Goal: Communication & Community: Answer question/provide support

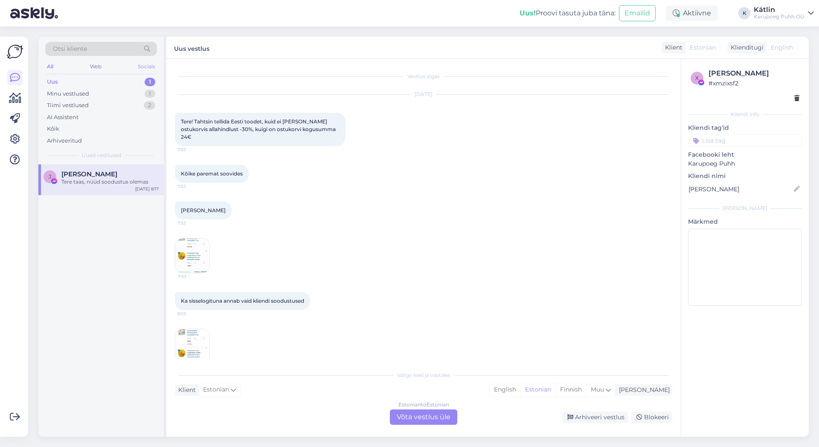
click at [146, 67] on div "Socials" at bounding box center [146, 66] width 21 height 11
click at [100, 65] on div "Web" at bounding box center [95, 66] width 15 height 11
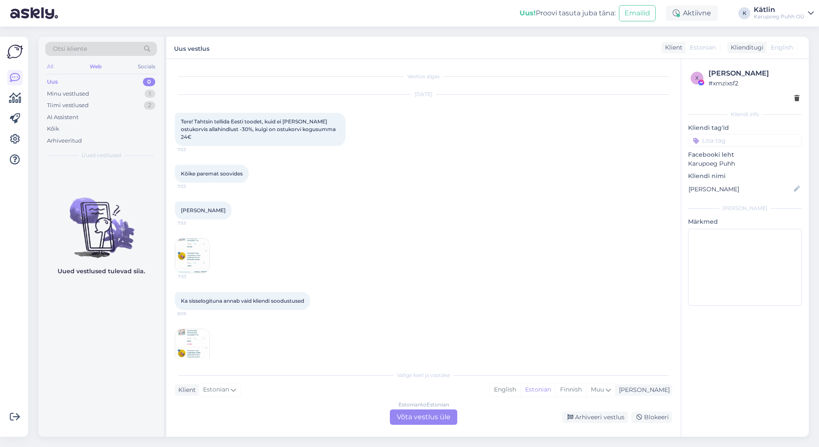
click at [48, 64] on div "All" at bounding box center [50, 66] width 10 height 11
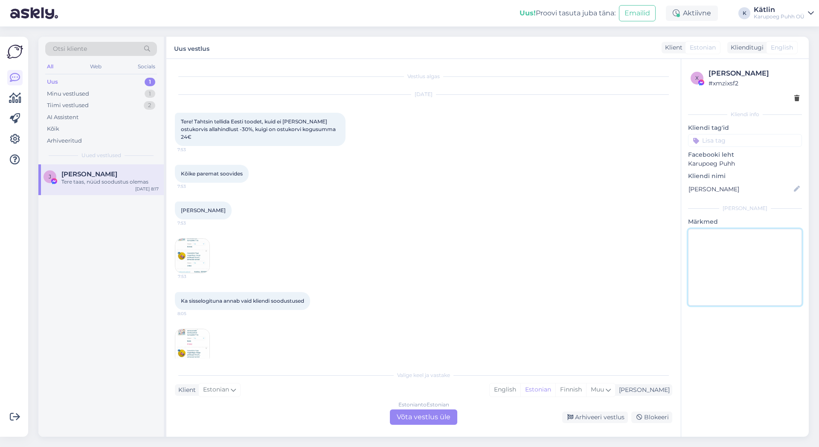
click at [705, 247] on textarea at bounding box center [745, 267] width 114 height 77
type textarea "Facebookis vastatud."
click at [602, 419] on div "Arhiveeri vestlus" at bounding box center [595, 417] width 66 height 12
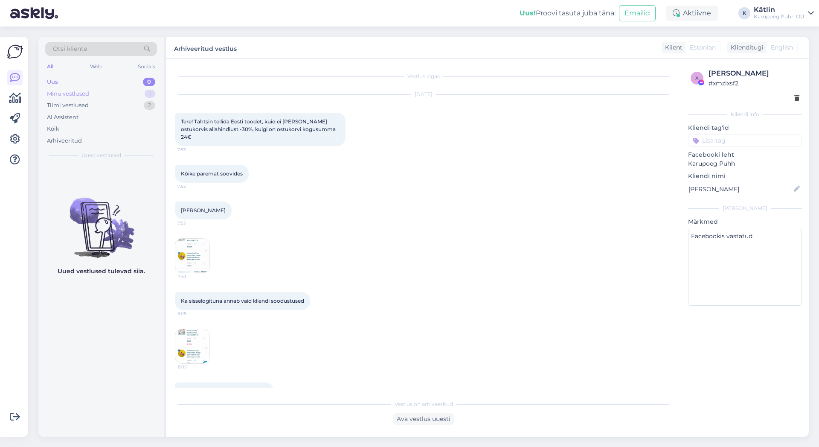
click at [77, 93] on div "Minu vestlused" at bounding box center [68, 94] width 42 height 9
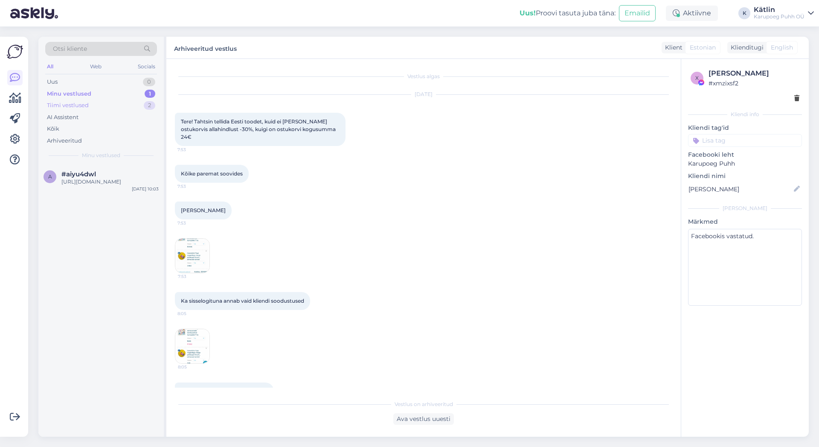
click at [76, 103] on div "Tiimi vestlused" at bounding box center [68, 105] width 42 height 9
click at [108, 84] on div "Uus 1" at bounding box center [101, 82] width 112 height 12
click at [99, 178] on div "Ma soovin siin vastust saada" at bounding box center [109, 182] width 97 height 8
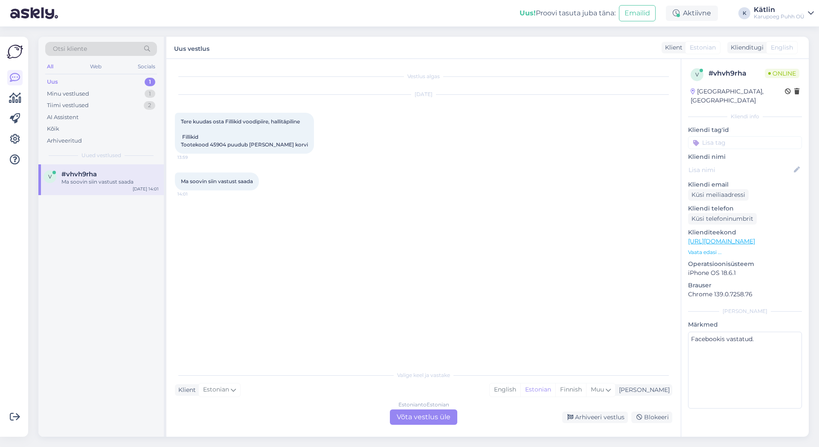
click at [422, 416] on div "Estonian to Estonian Võta vestlus üle" at bounding box center [423, 416] width 67 height 15
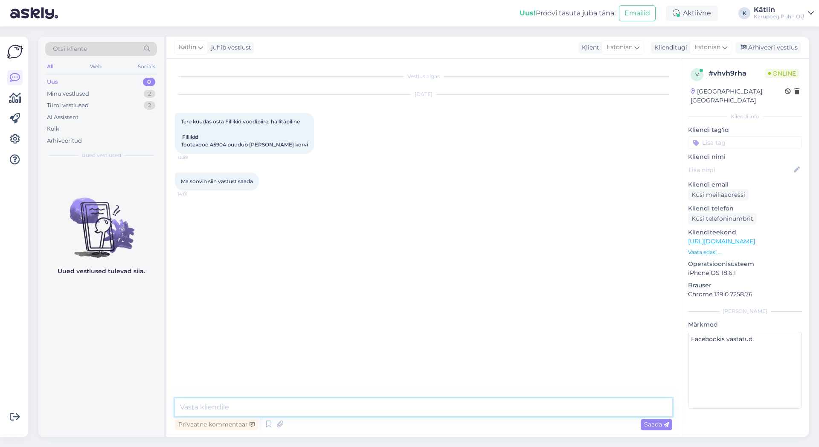
click at [361, 405] on textarea at bounding box center [424, 407] width 498 height 18
drag, startPoint x: 225, startPoint y: 144, endPoint x: 210, endPoint y: 145, distance: 14.6
click at [210, 145] on span "Tere kuudas osta Fillikid voodipiire, hallitäpiline Fillikid Tootekood 45904 pu…" at bounding box center [244, 132] width 127 height 29
copy span "45904"
click at [239, 406] on textarea "Tere!" at bounding box center [424, 407] width 498 height 18
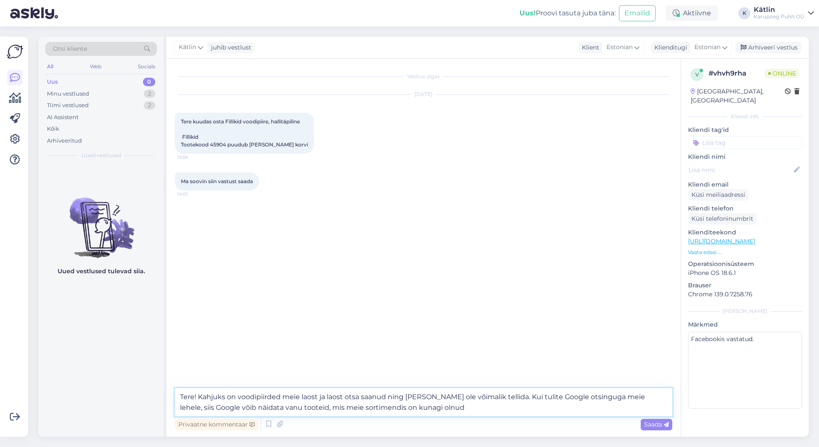
type textarea "Tere! Kahjuks on voodipiirded meie laost ja laost otsa saanud ning [PERSON_NAME…"
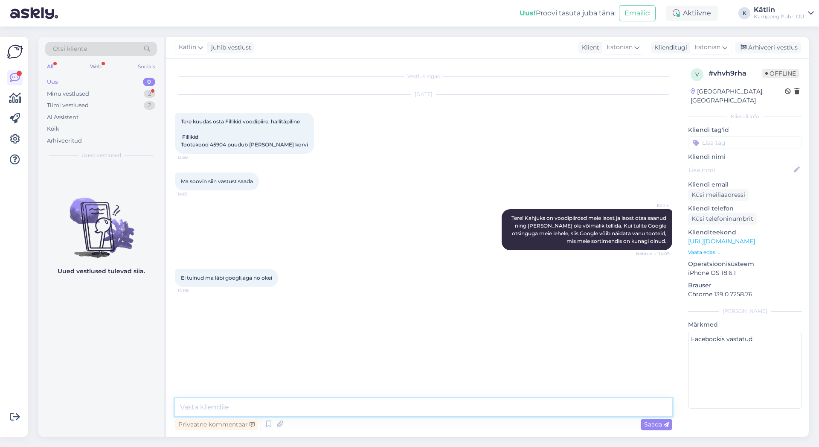
click at [331, 407] on textarea at bounding box center [424, 407] width 498 height 18
click at [361, 408] on textarea at bounding box center [424, 407] width 498 height 18
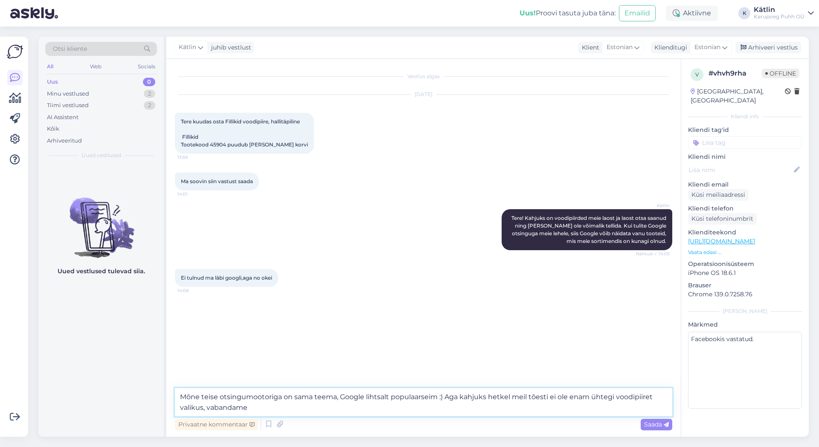
type textarea "Mõne teise otsingumootoriga on sama teema, Google lihtsalt populaarseim :) Aga …"
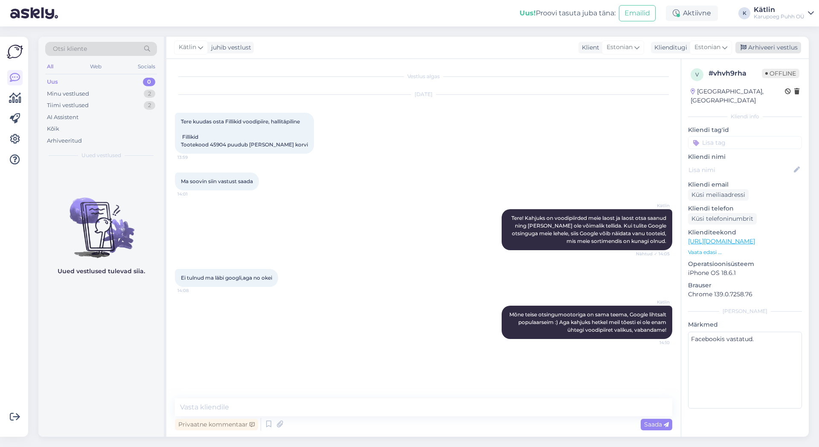
click at [776, 46] on div "Arhiveeri vestlus" at bounding box center [769, 48] width 66 height 12
click at [70, 93] on div "Minu vestlused" at bounding box center [68, 94] width 42 height 9
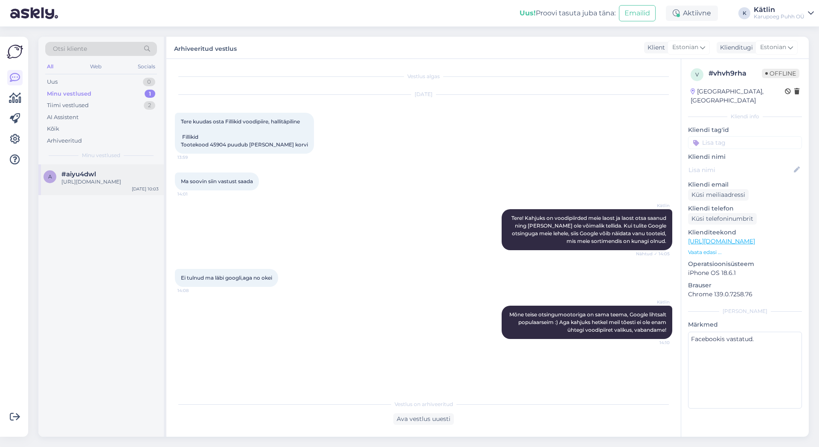
click at [98, 180] on div "[URL][DOMAIN_NAME]" at bounding box center [109, 182] width 97 height 8
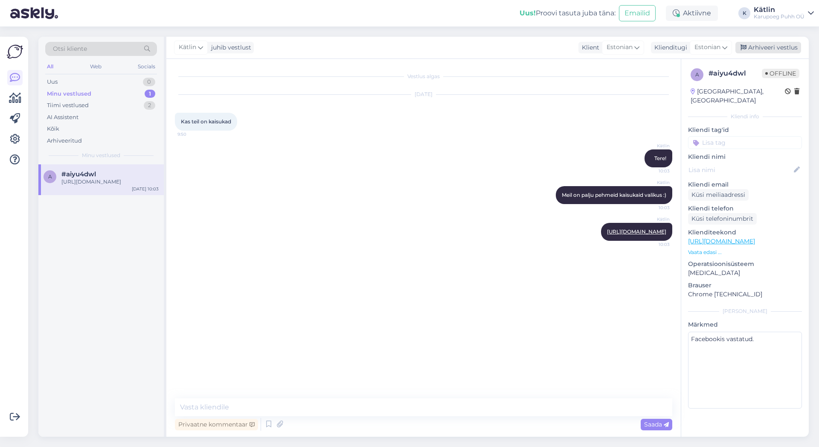
click at [783, 45] on div "Arhiveeri vestlus" at bounding box center [769, 48] width 66 height 12
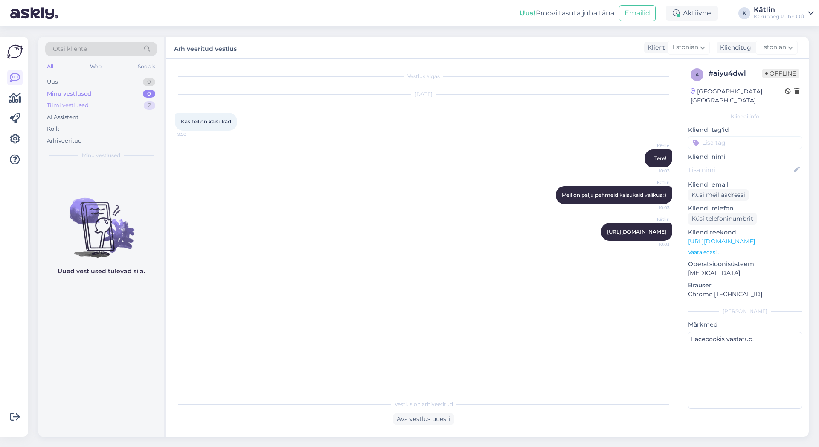
click at [61, 102] on div "Tiimi vestlused" at bounding box center [68, 105] width 42 height 9
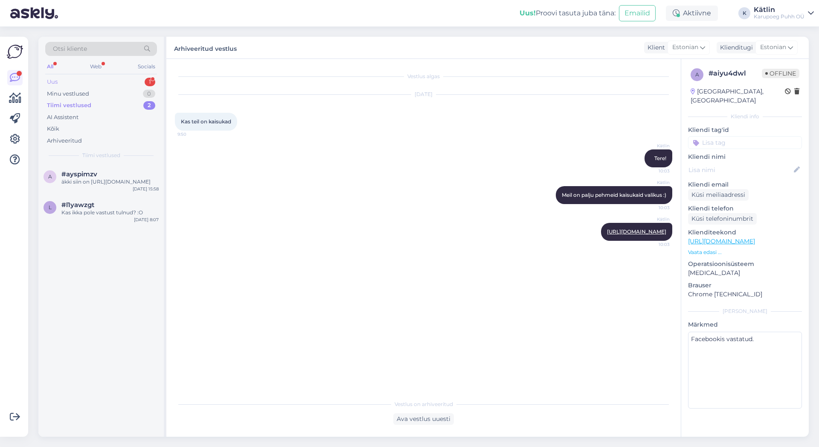
click at [91, 80] on div "Uus 1" at bounding box center [101, 82] width 112 height 12
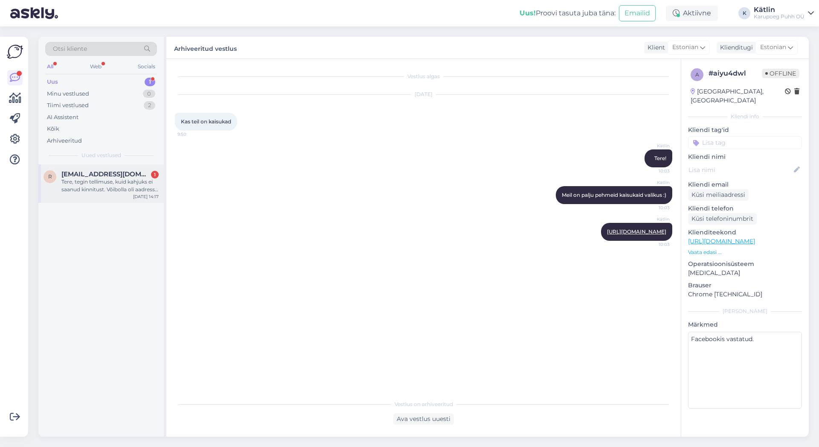
click at [115, 174] on span "[EMAIL_ADDRESS][DOMAIN_NAME]" at bounding box center [105, 174] width 89 height 8
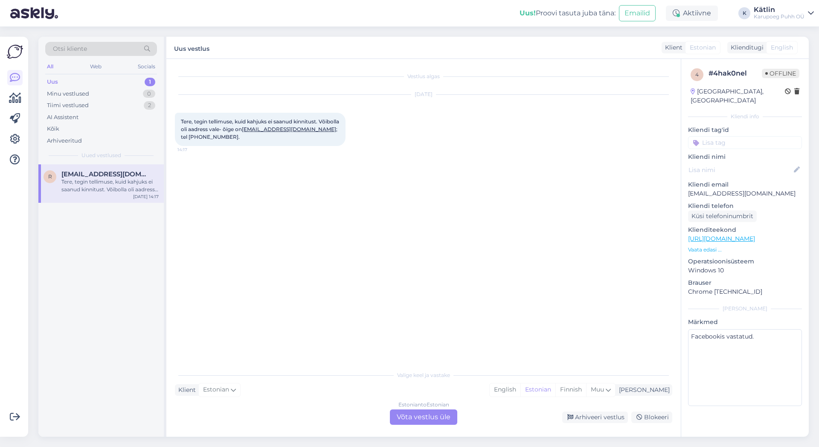
click at [432, 419] on div "Estonian to Estonian Võta vestlus üle" at bounding box center [423, 416] width 67 height 15
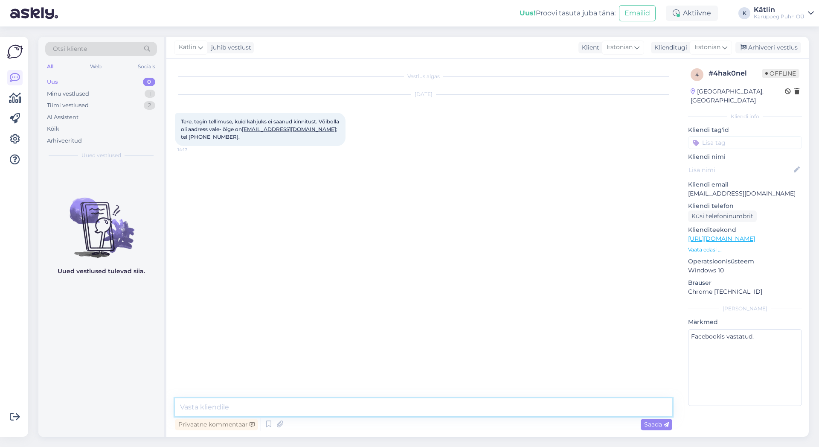
click at [402, 403] on textarea at bounding box center [424, 407] width 498 height 18
type textarea "Tere!"
type textarea "Jah, meiliaadress on vigane, üks üleliigne f on seal vahel :)"
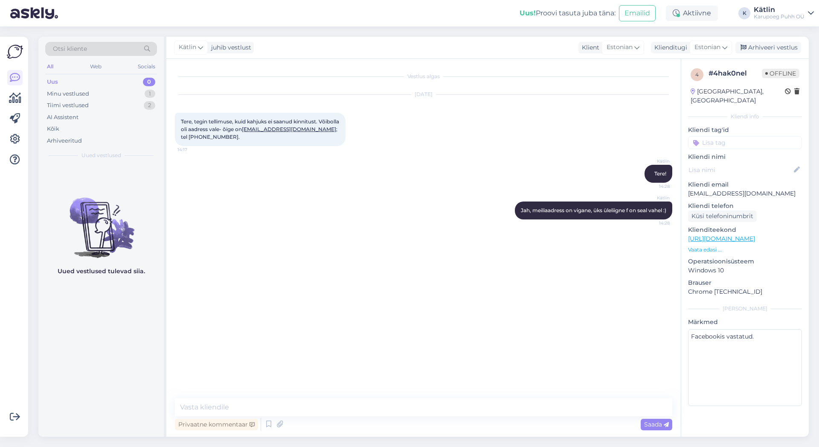
click at [348, 416] on div "Privaatne kommentaar Saada" at bounding box center [424, 424] width 498 height 16
click at [375, 406] on textarea at bounding box center [424, 407] width 498 height 18
type textarea "T"
click at [291, 411] on textarea at bounding box center [424, 407] width 498 height 18
paste textarea "[EMAIL_ADDRESS][DOMAIN_NAME]"
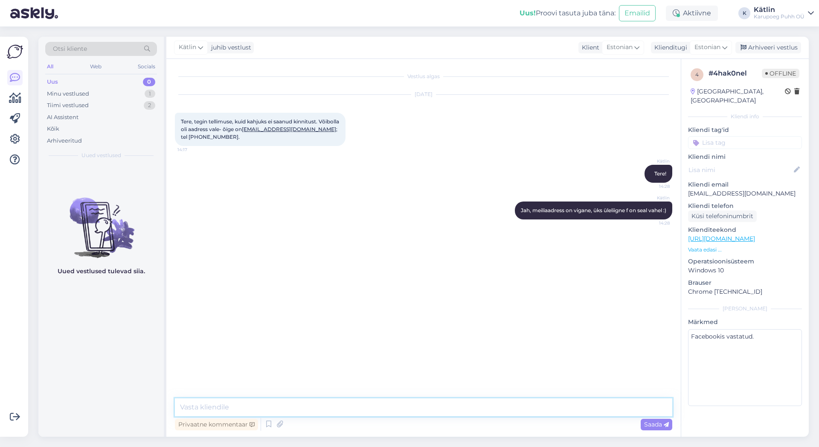
type textarea "[EMAIL_ADDRESS][DOMAIN_NAME]"
click at [336, 403] on textarea at bounding box center [424, 407] width 498 height 18
click at [612, 422] on div "Privaatne kommentaar Saada" at bounding box center [424, 424] width 498 height 16
click at [359, 407] on textarea "[PERSON_NAME] on töös, reisivoodi madrats on" at bounding box center [424, 407] width 498 height 18
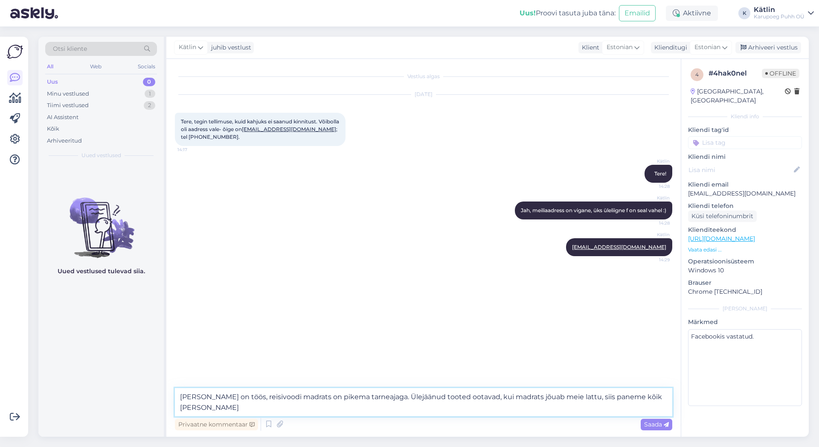
type textarea "[PERSON_NAME] on töös, reisivoodi madrats on pikema tarneajaga. Ülejäänud toote…"
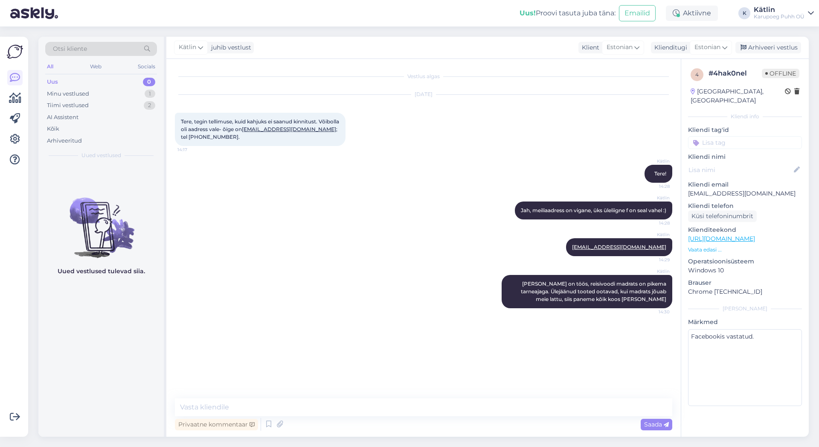
click at [377, 87] on div "[DATE] Tere, tegin tellimuse, kuid kahjuks ei saanud kinnitust. Võibolla oli aa…" at bounding box center [424, 120] width 498 height 70
click at [396, 183] on div "Kätlin Tere! 14:28" at bounding box center [424, 173] width 498 height 37
click at [306, 402] on textarea at bounding box center [424, 407] width 498 height 18
type textarea "Palun :)"
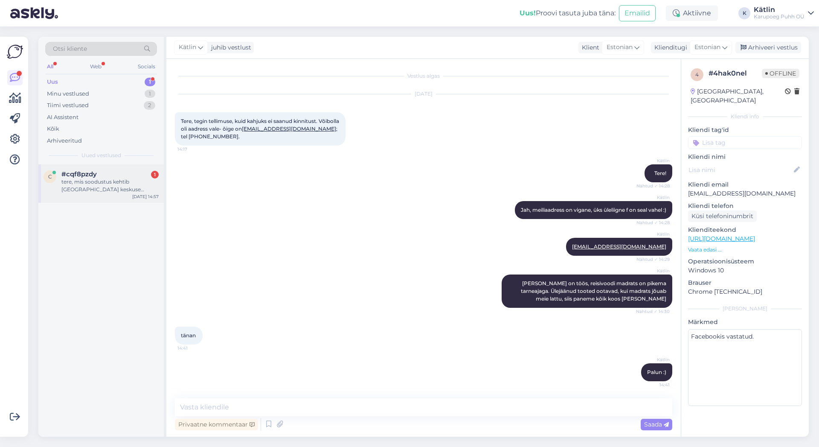
click at [118, 183] on div "tere, mis soodustus kehtib [GEOGRAPHIC_DATA] keskuse karupoeg puhhi poes ?" at bounding box center [109, 185] width 97 height 15
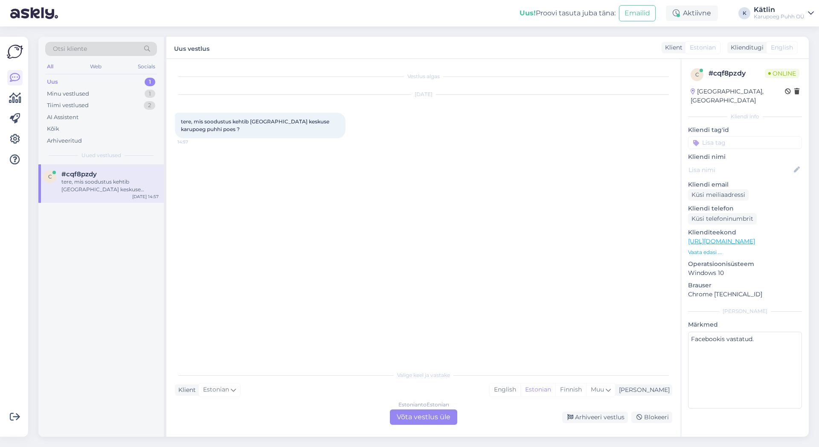
click at [440, 417] on div "Estonian to Estonian Võta vestlus üle" at bounding box center [423, 416] width 67 height 15
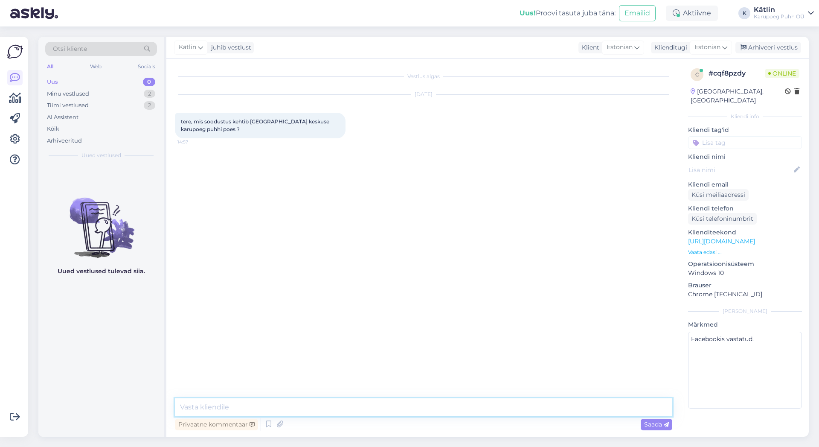
click at [375, 408] on textarea at bounding box center [424, 407] width 498 height 18
type textarea "Tere!"
type textarea "Pärnu Keskuse kaupluses on -30%"
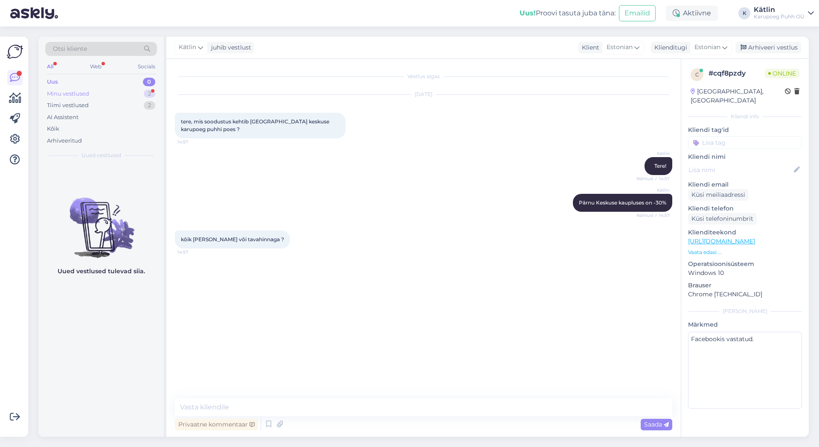
click at [73, 94] on div "Minu vestlused" at bounding box center [68, 94] width 42 height 9
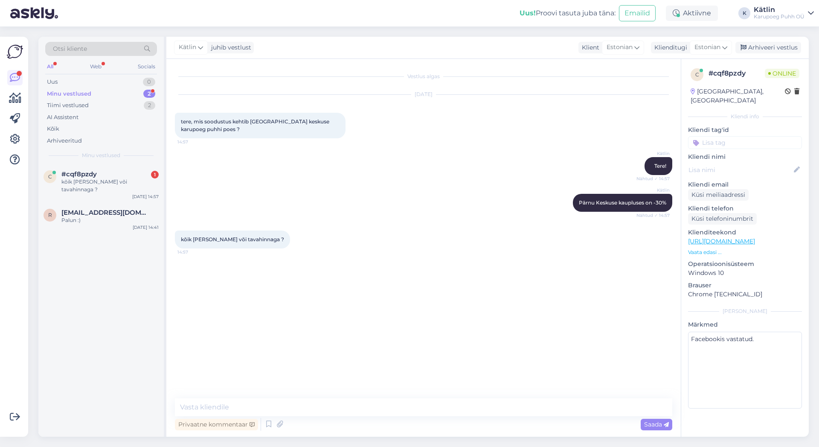
click at [196, 370] on div "Vestlus algas [DATE] tere, mis soodustus kehtib [GEOGRAPHIC_DATA] keskuse karup…" at bounding box center [427, 228] width 505 height 323
click at [227, 406] on textarea at bounding box center [424, 407] width 498 height 18
click at [268, 408] on textarea at bounding box center [424, 407] width 498 height 18
click at [181, 406] on textarea "tavahinnaga [PERSON_NAME]" at bounding box center [424, 407] width 498 height 18
click at [254, 406] on textarea "Tavahinnaga [PERSON_NAME]" at bounding box center [424, 407] width 498 height 18
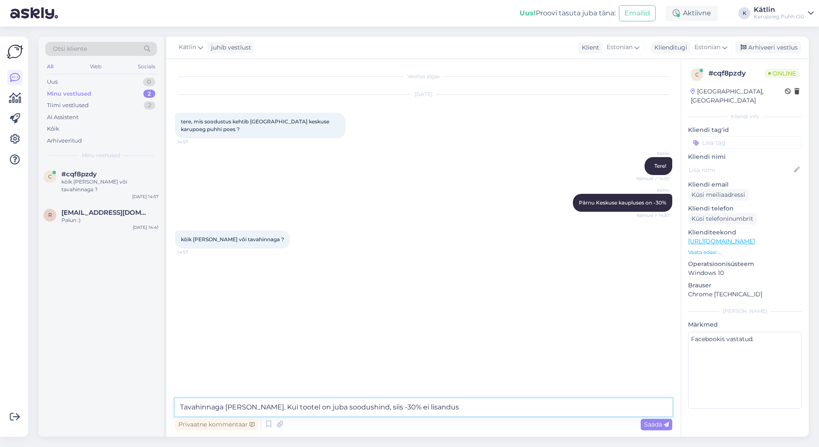
type textarea "Tavahinnaga [PERSON_NAME]. Kui tootel on juba soodushind, siis -30% ei lisandu"
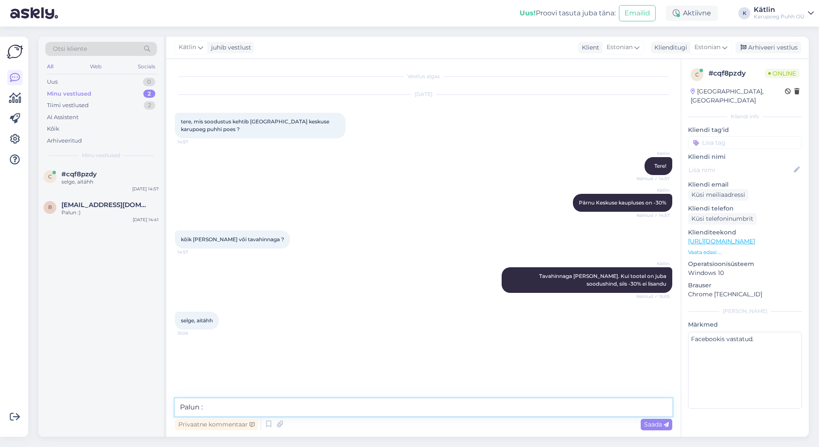
type textarea "Palun :)"
click at [789, 47] on div "Arhiveeri vestlus" at bounding box center [769, 48] width 66 height 12
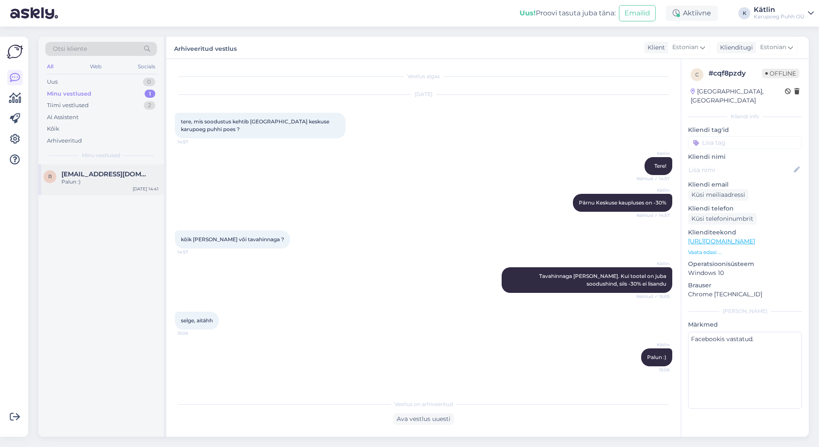
click at [105, 175] on span "[EMAIL_ADDRESS][DOMAIN_NAME]" at bounding box center [105, 174] width 89 height 8
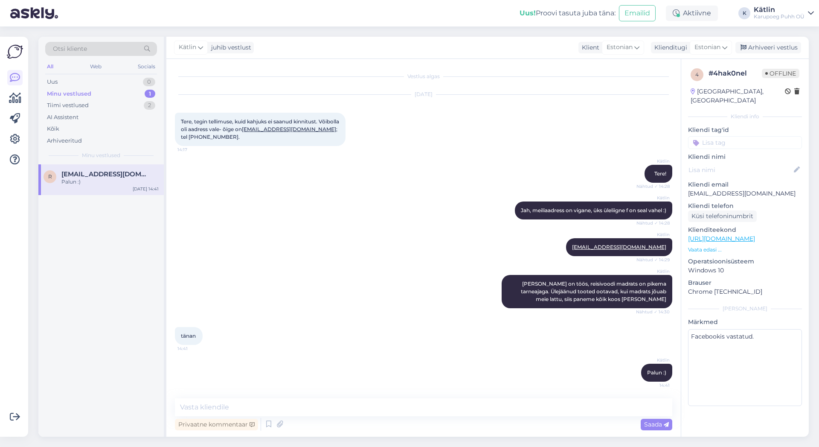
scroll to position [0, 0]
click at [778, 48] on div "Arhiveeri vestlus" at bounding box center [769, 48] width 66 height 12
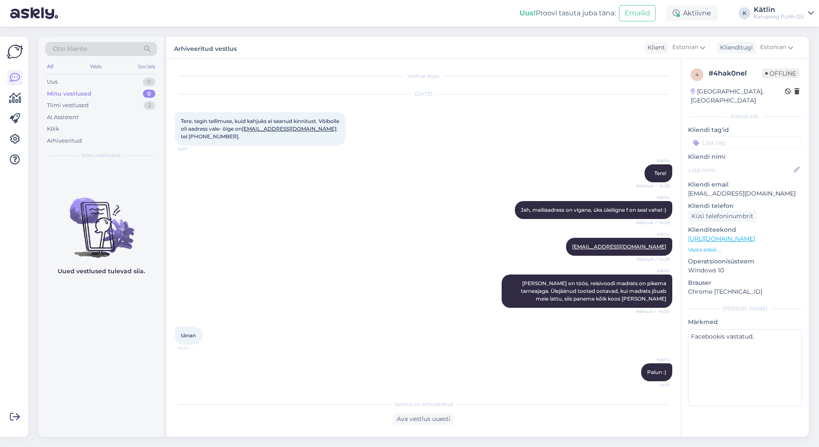
click at [204, 373] on div "[PERSON_NAME] :) 14:41" at bounding box center [424, 372] width 498 height 37
